Goal: Task Accomplishment & Management: Use online tool/utility

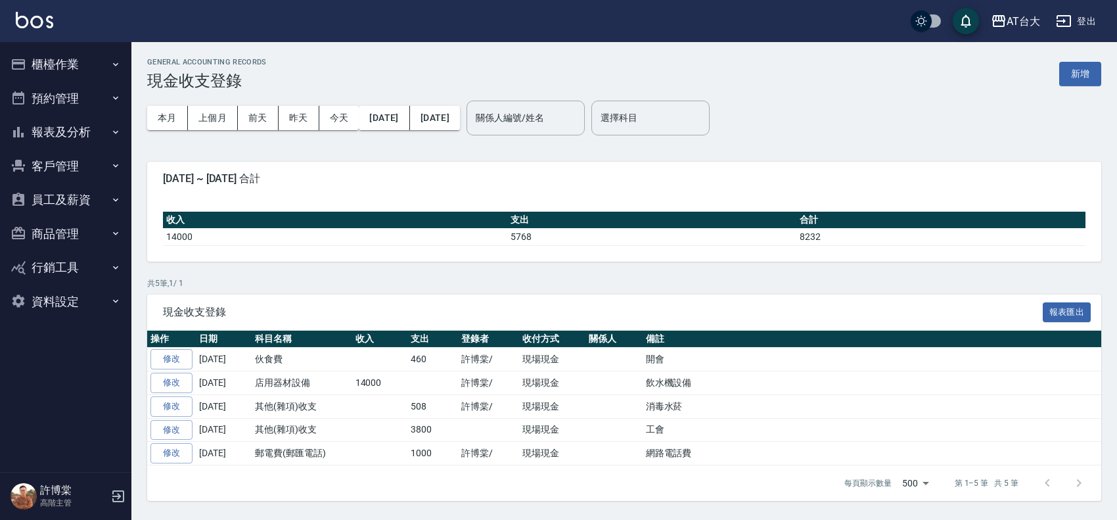
click at [80, 68] on button "櫃檯作業" at bounding box center [65, 64] width 121 height 34
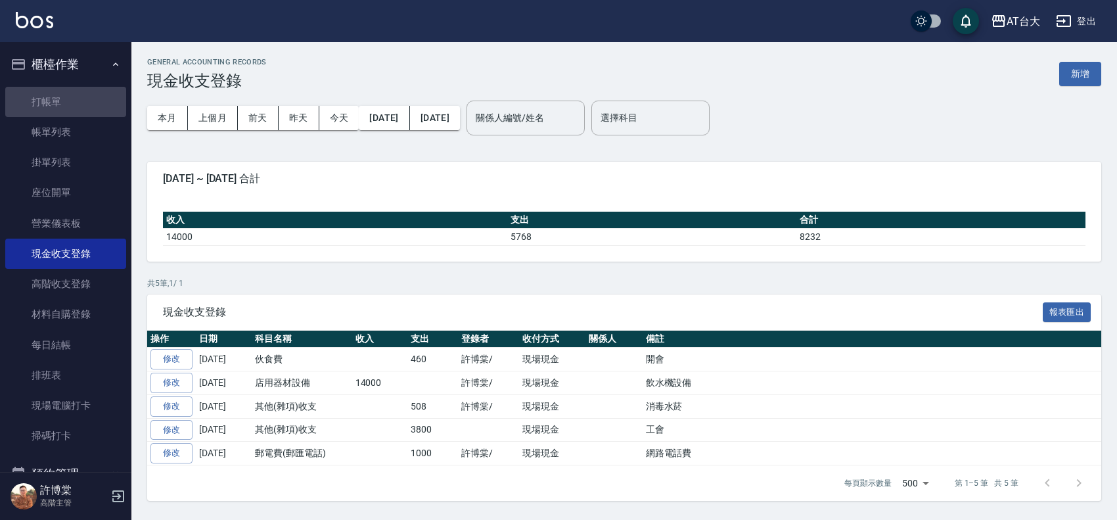
drag, startPoint x: 78, startPoint y: 96, endPoint x: 133, endPoint y: 76, distance: 58.6
click at [78, 96] on link "打帳單" at bounding box center [65, 102] width 121 height 30
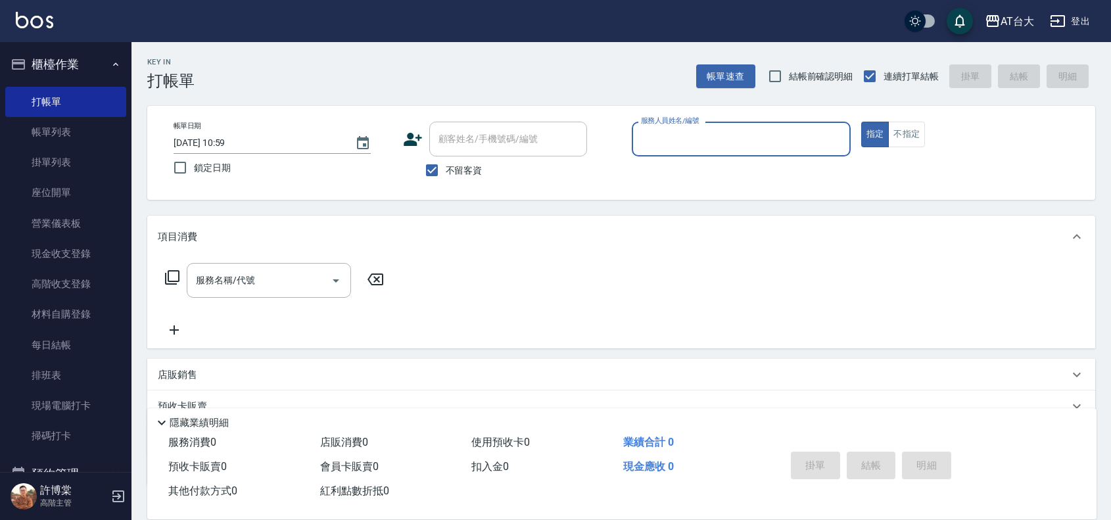
click at [732, 136] on input "服務人員姓名/編號" at bounding box center [741, 139] width 207 height 23
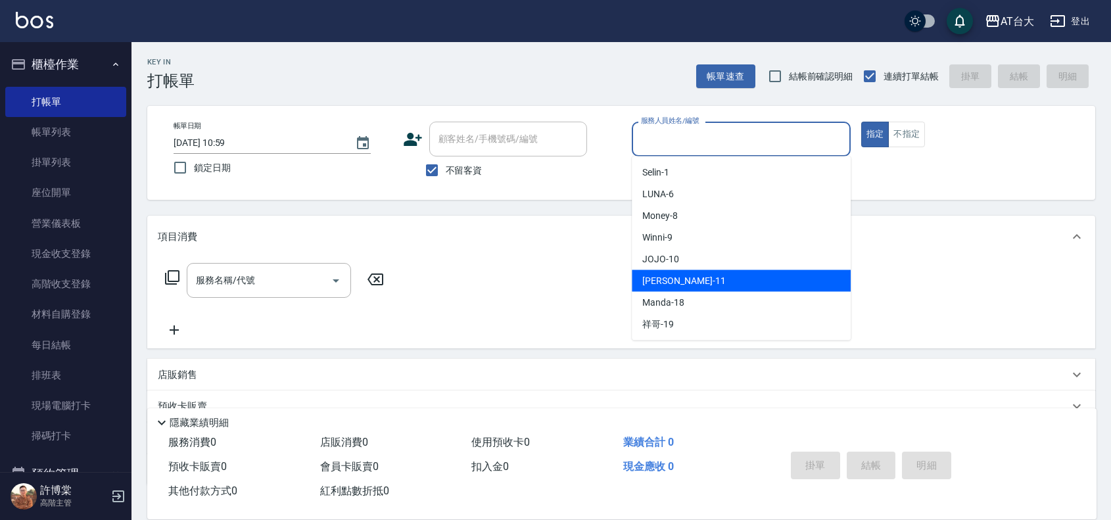
click at [698, 271] on div "[PERSON_NAME] -11" at bounding box center [741, 281] width 219 height 22
type input "[PERSON_NAME]-11"
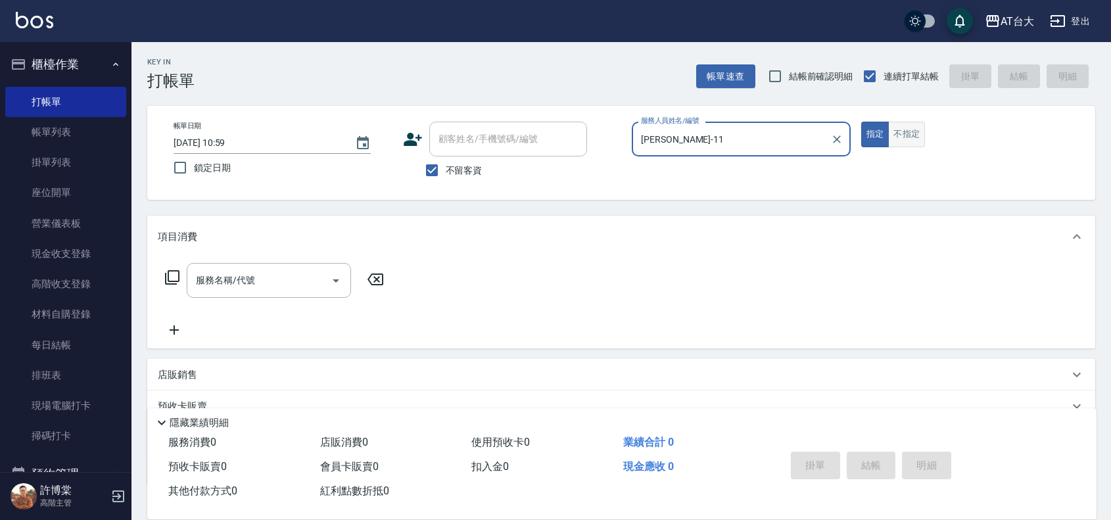
click at [908, 135] on button "不指定" at bounding box center [906, 135] width 37 height 26
click at [287, 296] on div "服務名稱/代號" at bounding box center [269, 280] width 164 height 35
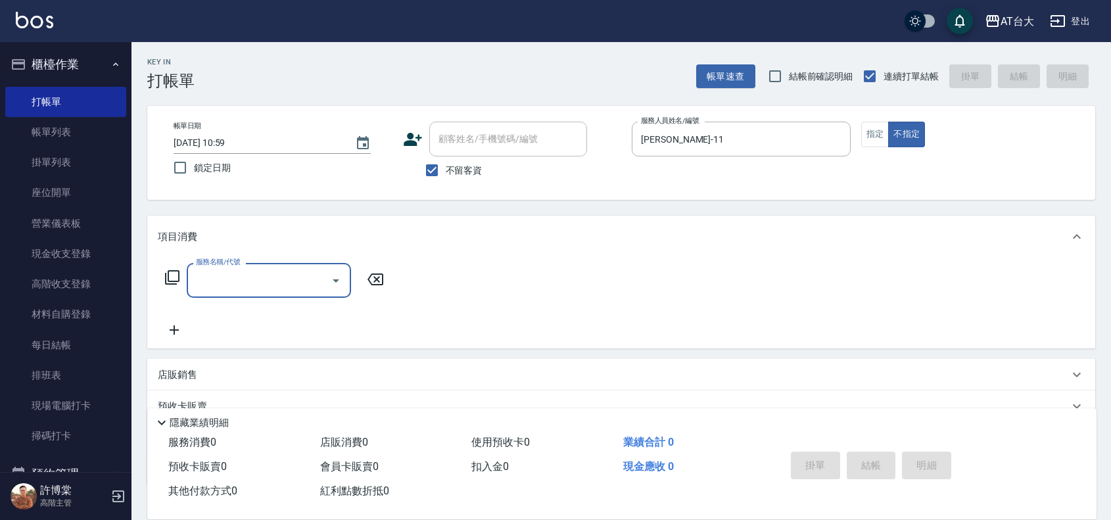
click at [290, 287] on input "服務名稱/代號" at bounding box center [259, 280] width 133 height 23
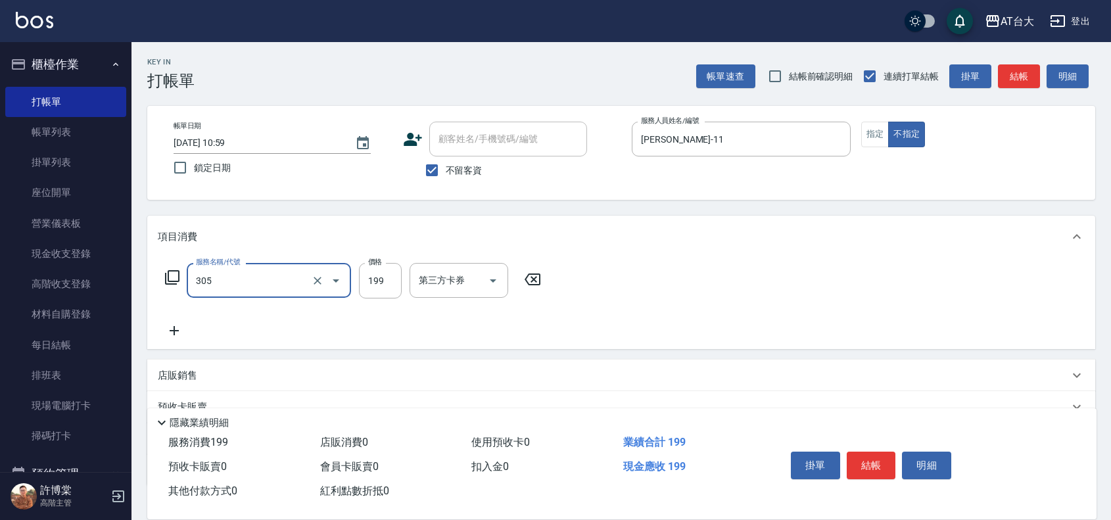
type input "剪髮(305)"
type input "250"
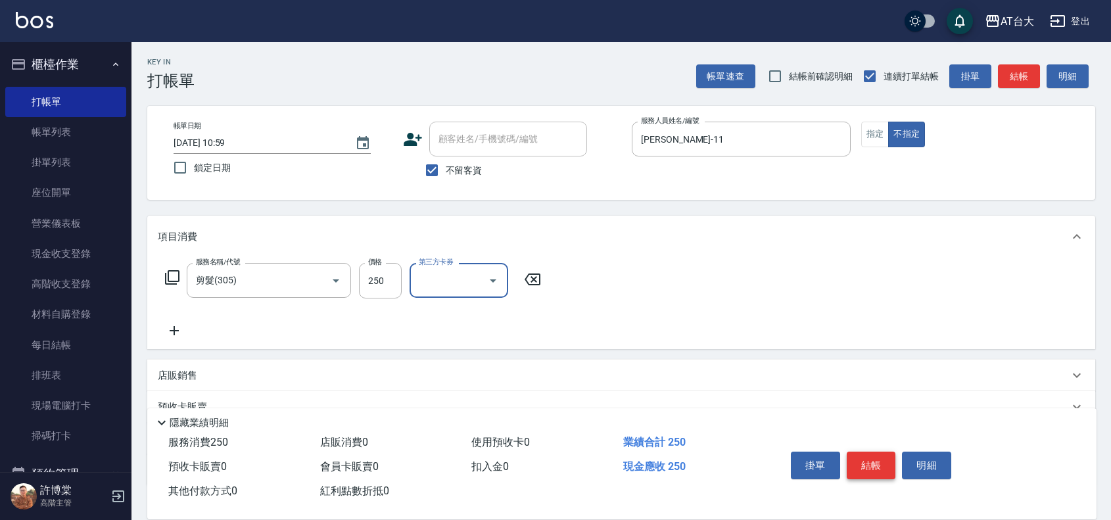
click at [872, 459] on button "結帳" at bounding box center [871, 466] width 49 height 28
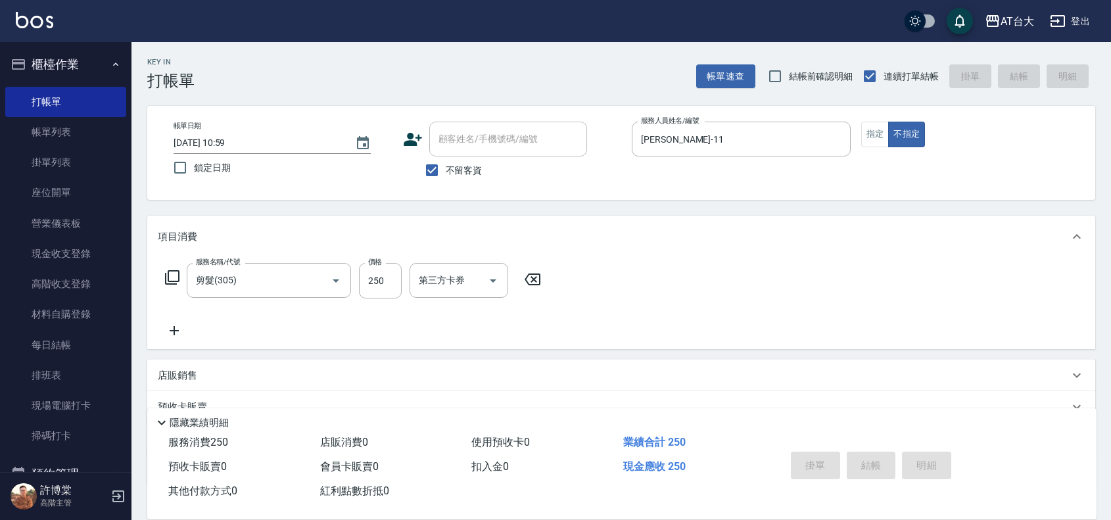
type input "[DATE] 11:26"
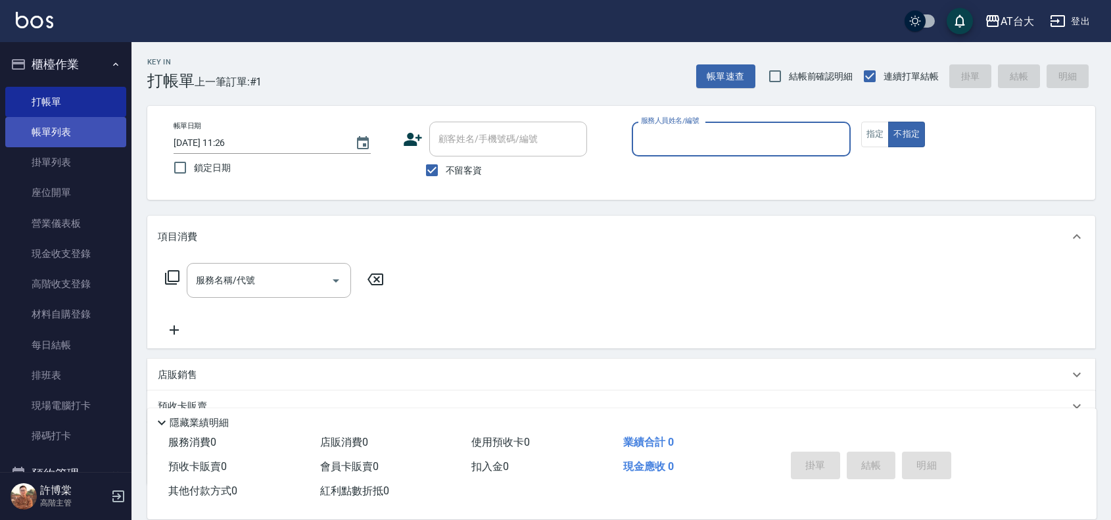
click at [86, 133] on link "帳單列表" at bounding box center [65, 132] width 121 height 30
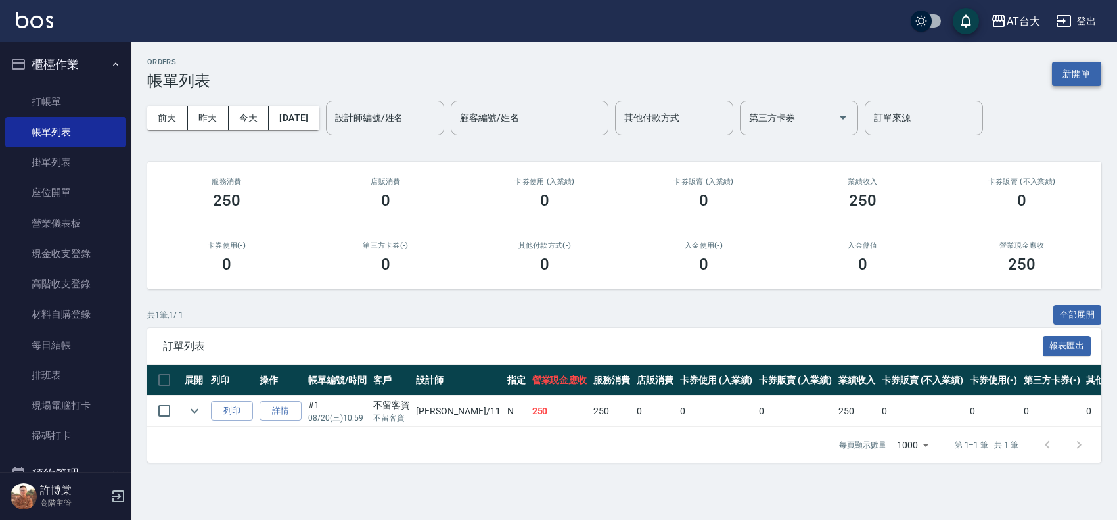
click at [1062, 70] on button "新開單" at bounding box center [1076, 74] width 49 height 24
